Goal: Find specific page/section: Find specific page/section

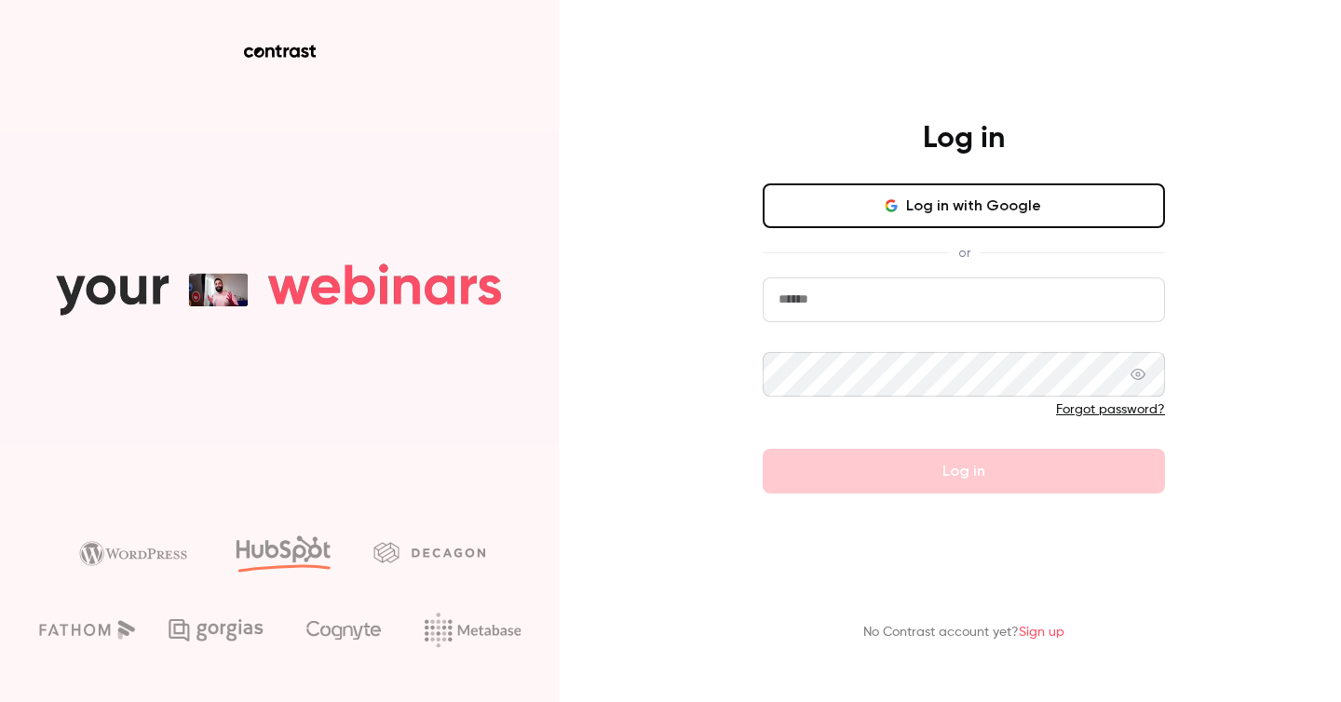
type input "**********"
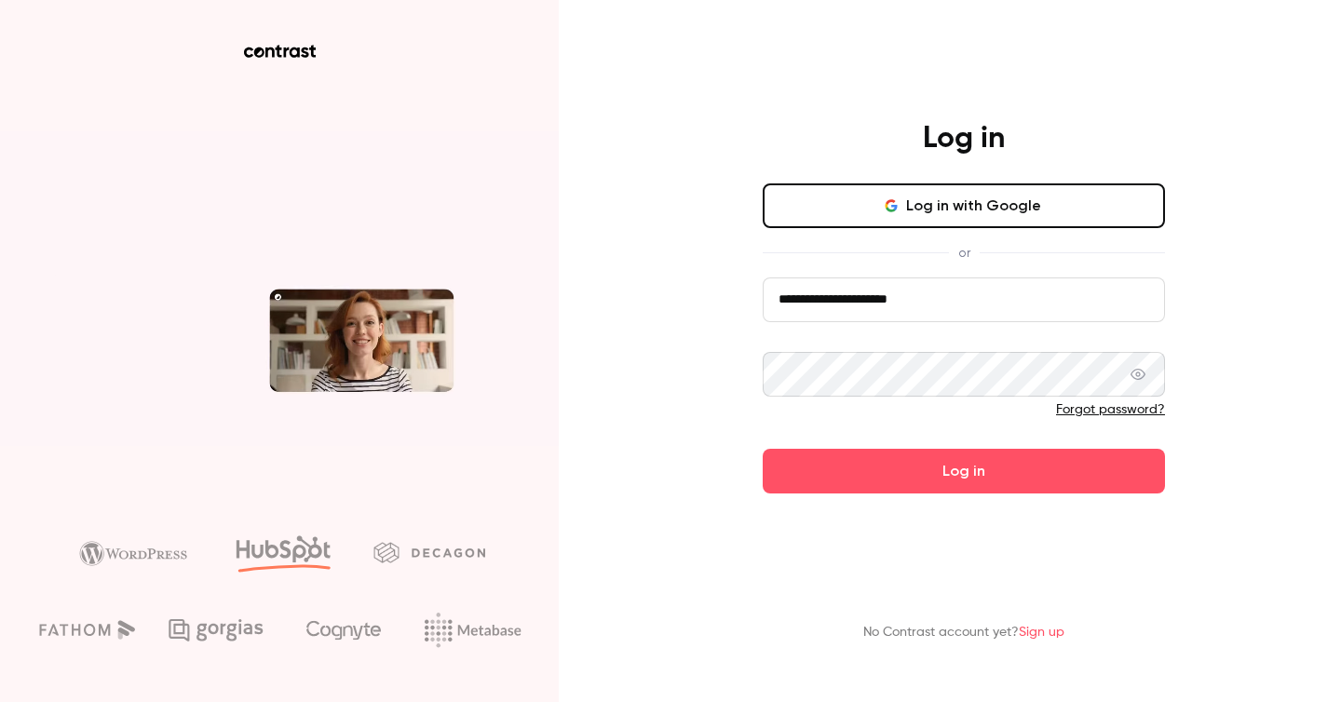
click at [878, 481] on form "**********" at bounding box center [964, 385] width 402 height 216
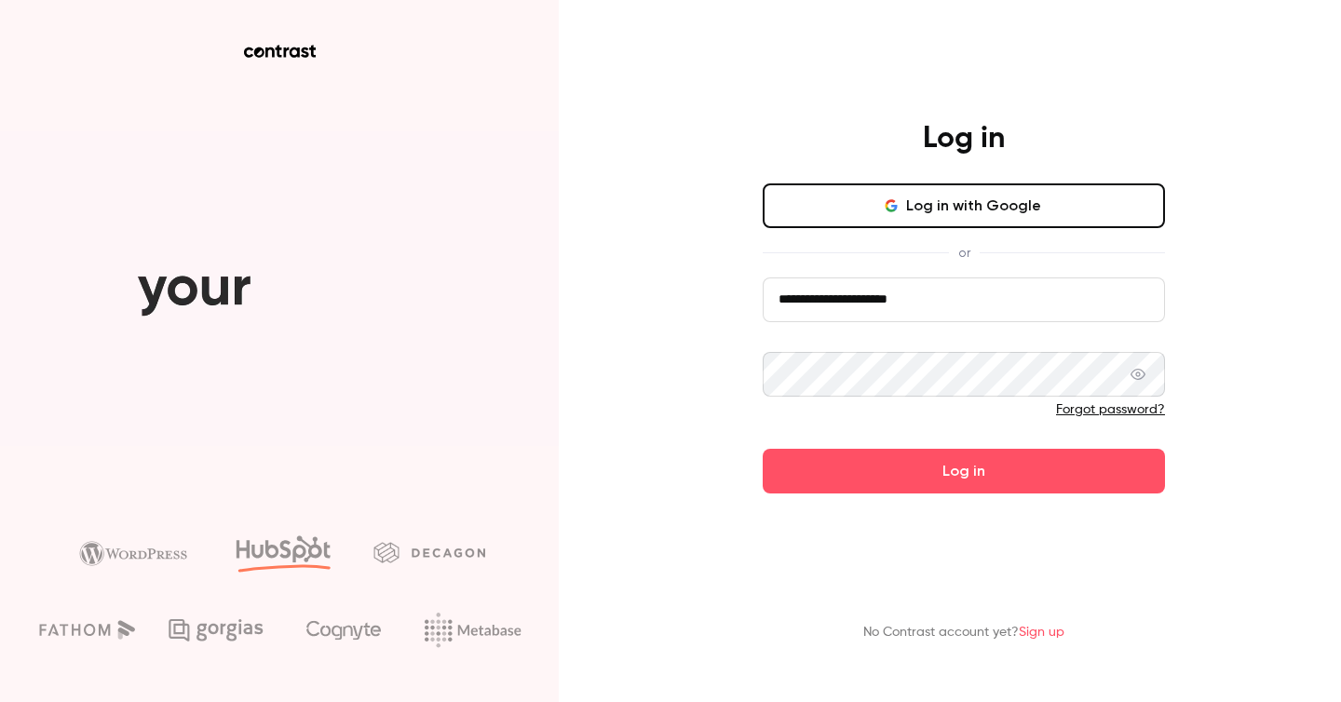
click at [878, 481] on button "Log in" at bounding box center [964, 471] width 402 height 45
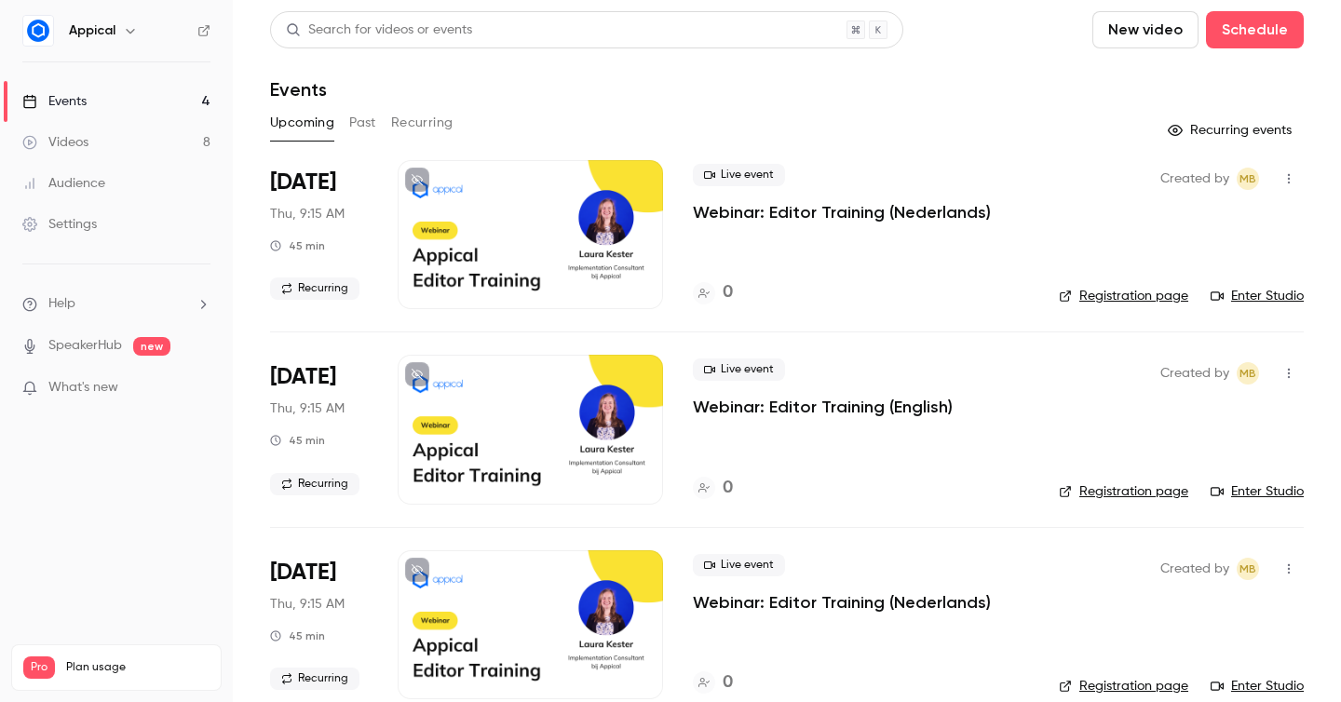
click at [364, 131] on button "Past" at bounding box center [362, 123] width 27 height 30
